Goal: Task Accomplishment & Management: Use online tool/utility

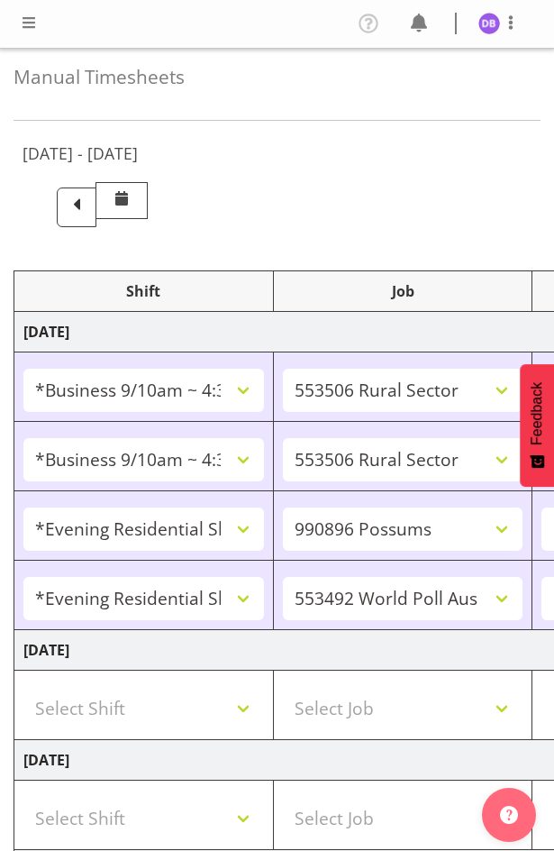
select select "26078"
select select "10587"
select select "26078"
select select "10587"
select select "47"
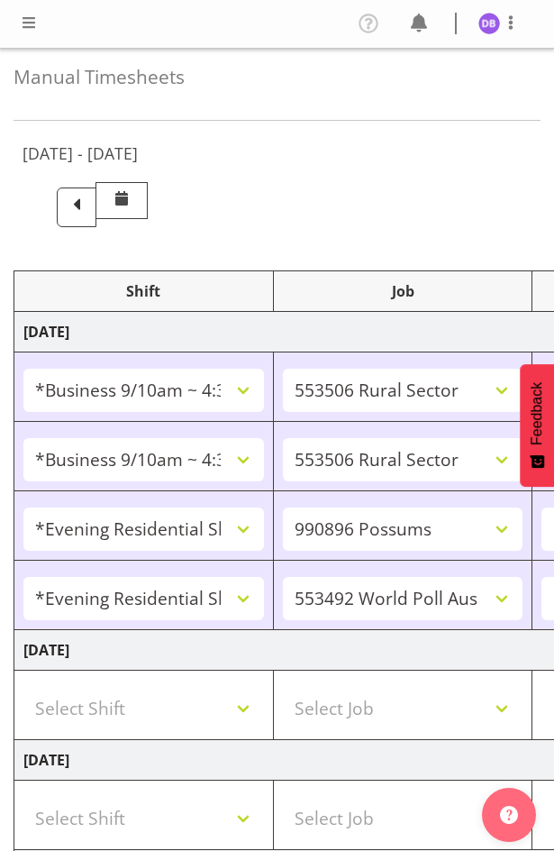
select select "48116"
select select "10633"
select select "48116"
select select "10499"
select select "47"
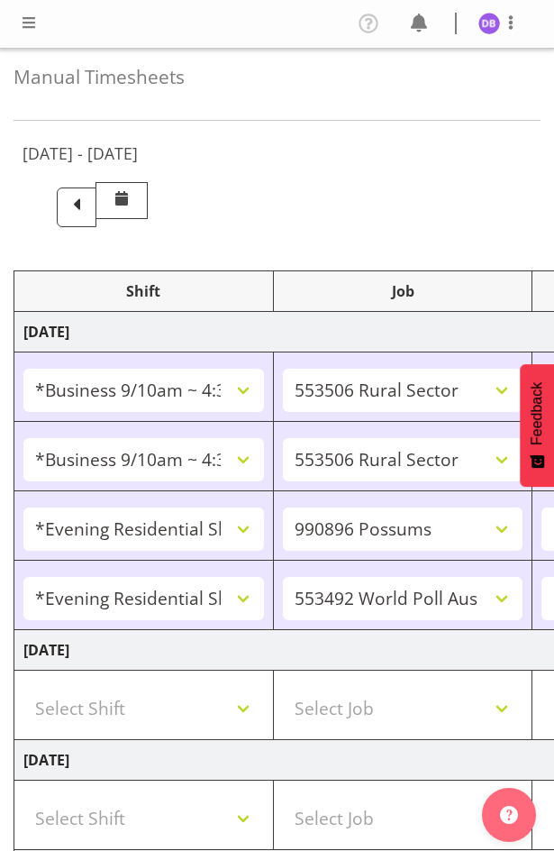
select select "26078"
select select "10587"
select select "47"
select select "48116"
select select "10242"
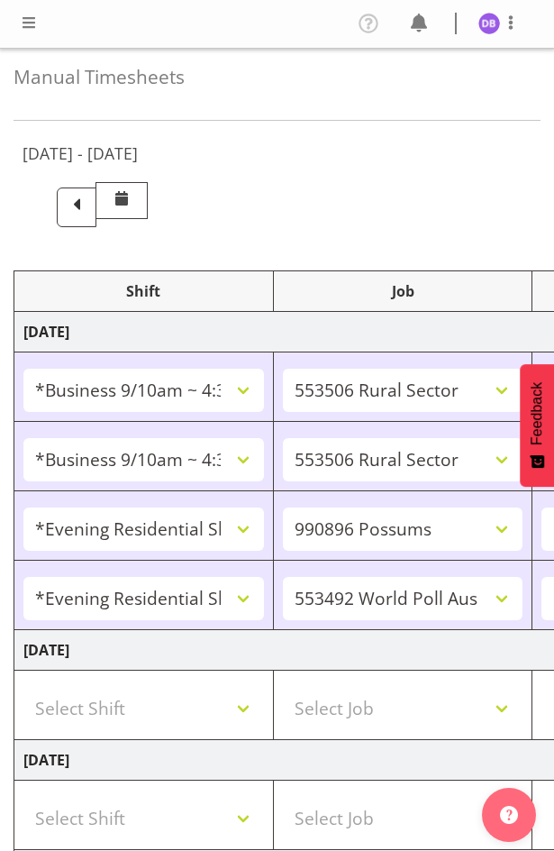
select select "47"
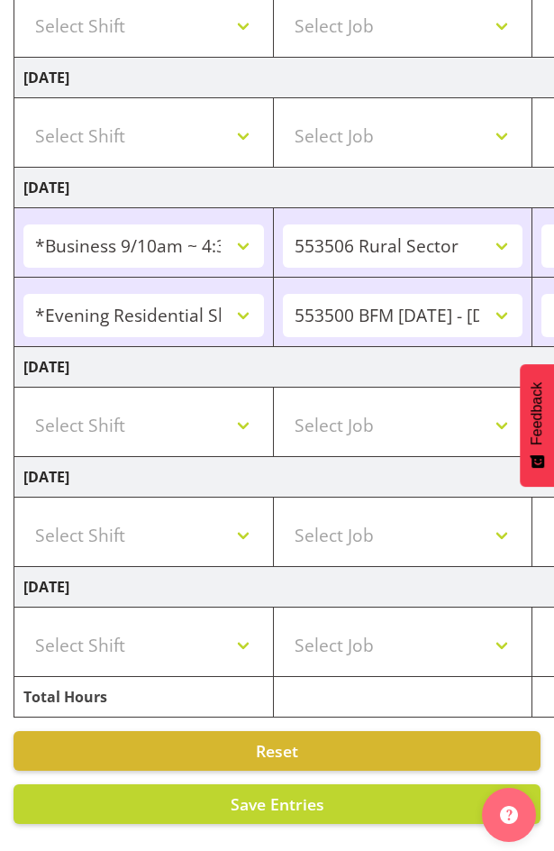
scroll to position [0, 721]
